Goal: Task Accomplishment & Management: Understand process/instructions

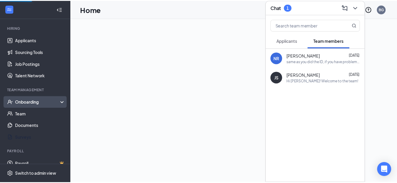
scroll to position [60, 0]
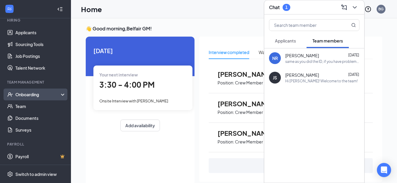
click at [30, 97] on div "Onboarding" at bounding box center [37, 95] width 45 height 6
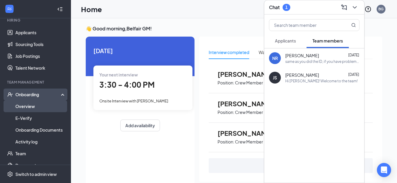
click at [27, 103] on link "Overview" at bounding box center [40, 106] width 50 height 12
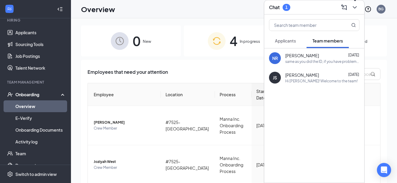
click at [355, 7] on icon "ChevronDown" at bounding box center [354, 7] width 4 height 2
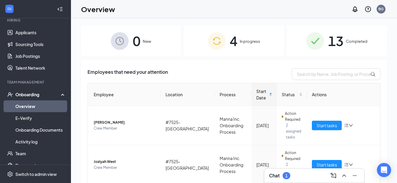
click at [229, 42] on span "4" at bounding box center [233, 41] width 8 height 20
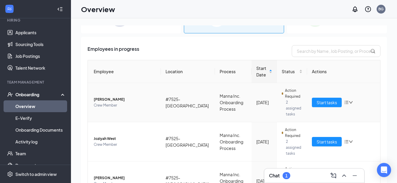
scroll to position [77, 0]
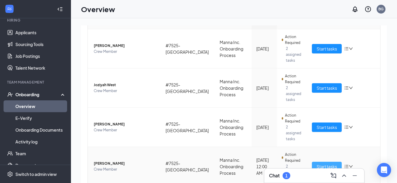
click at [322, 163] on span "Start tasks" at bounding box center [326, 166] width 20 height 6
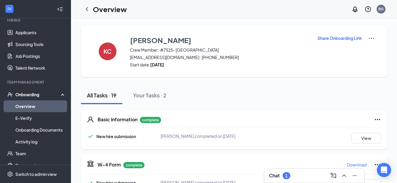
drag, startPoint x: 85, startPoint y: 10, endPoint x: 101, endPoint y: 23, distance: 20.8
click at [85, 10] on icon "ChevronLeft" at bounding box center [86, 9] width 7 height 7
